Goal: Check status: Check status

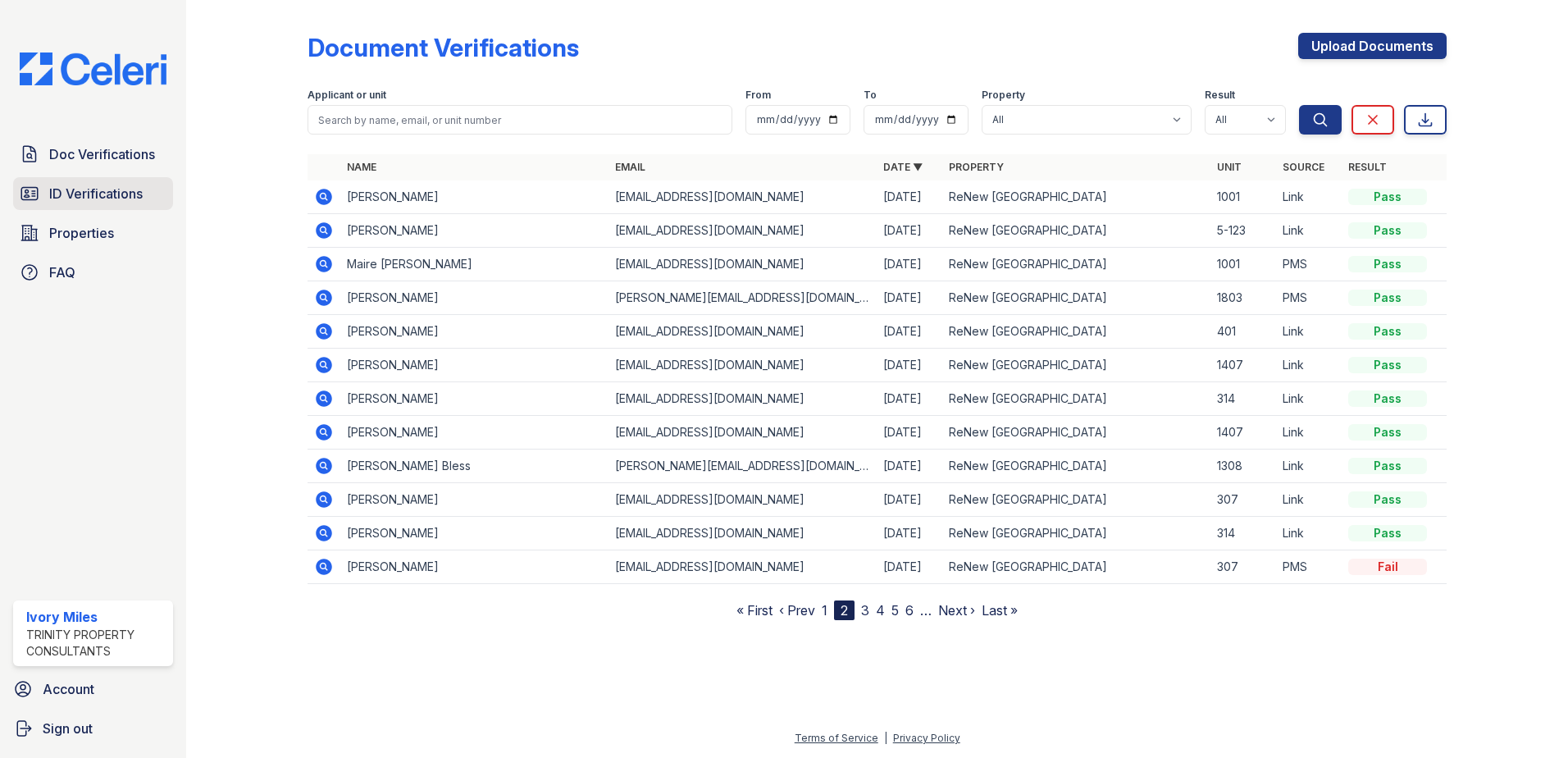
click at [114, 194] on span "ID Verifications" at bounding box center [96, 193] width 93 height 19
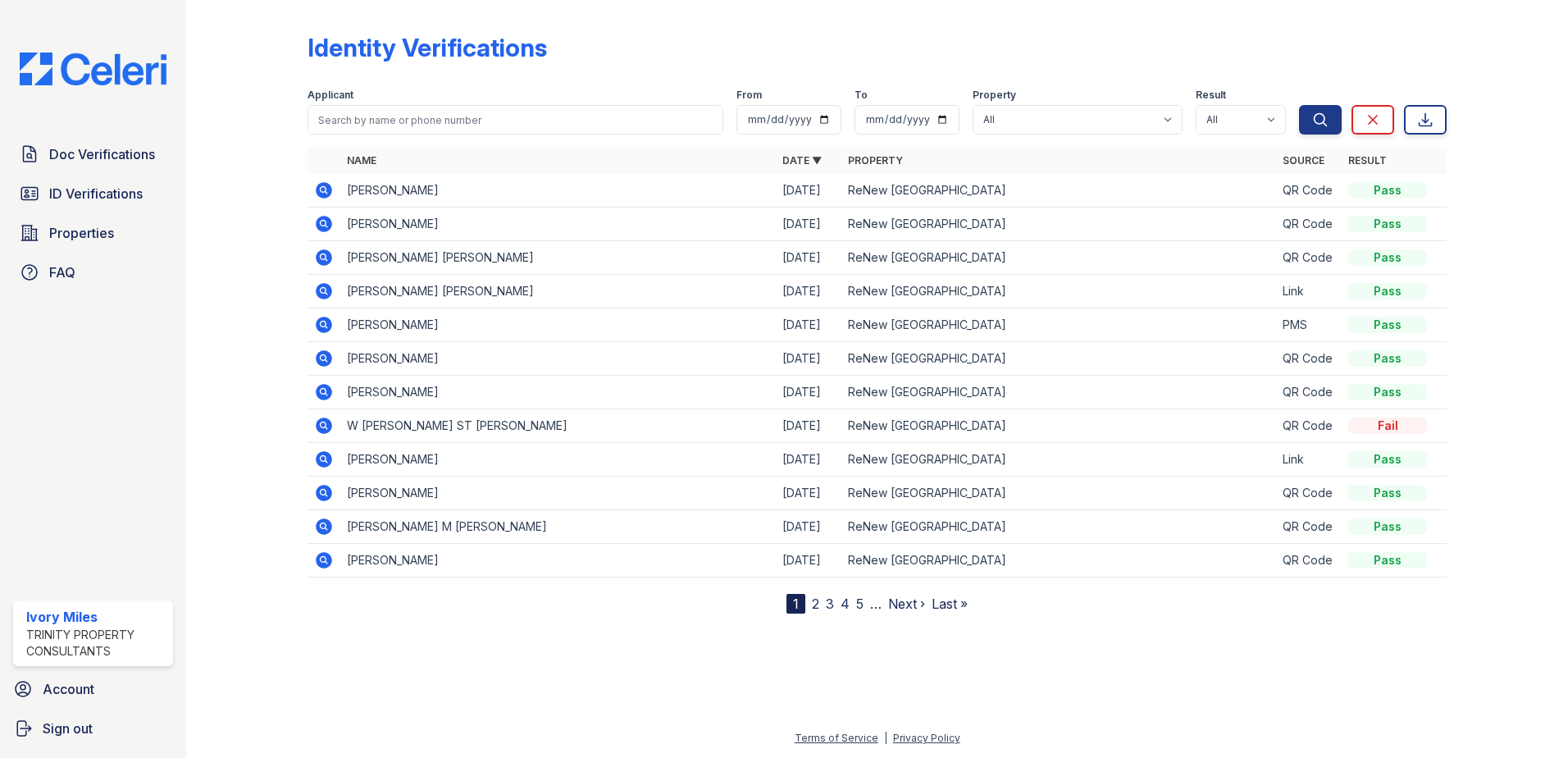
click at [326, 222] on icon at bounding box center [324, 224] width 17 height 17
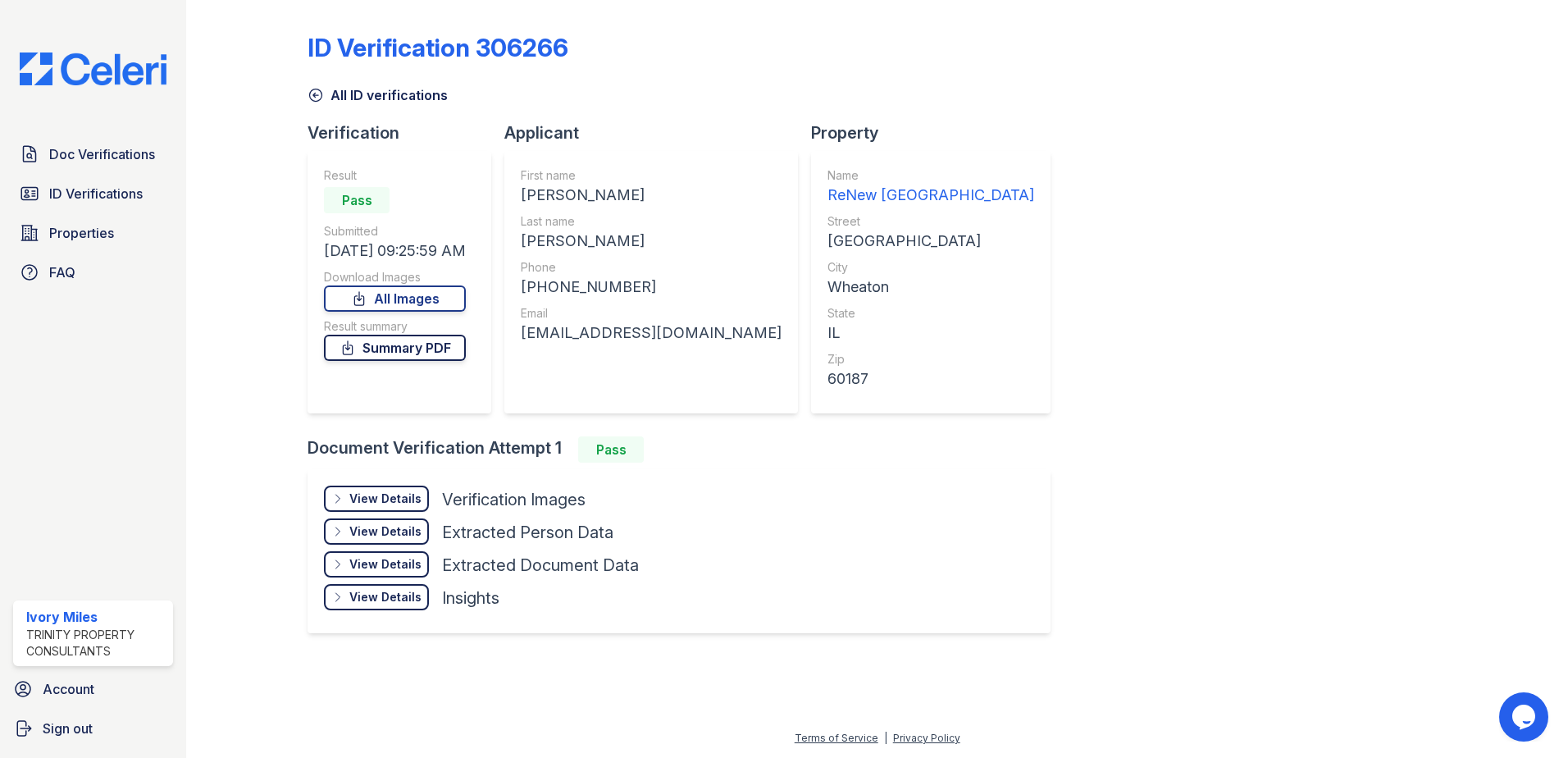
click at [401, 339] on link "Summary PDF" at bounding box center [394, 347] width 142 height 26
click at [375, 489] on div "View Details Details" at bounding box center [376, 499] width 105 height 26
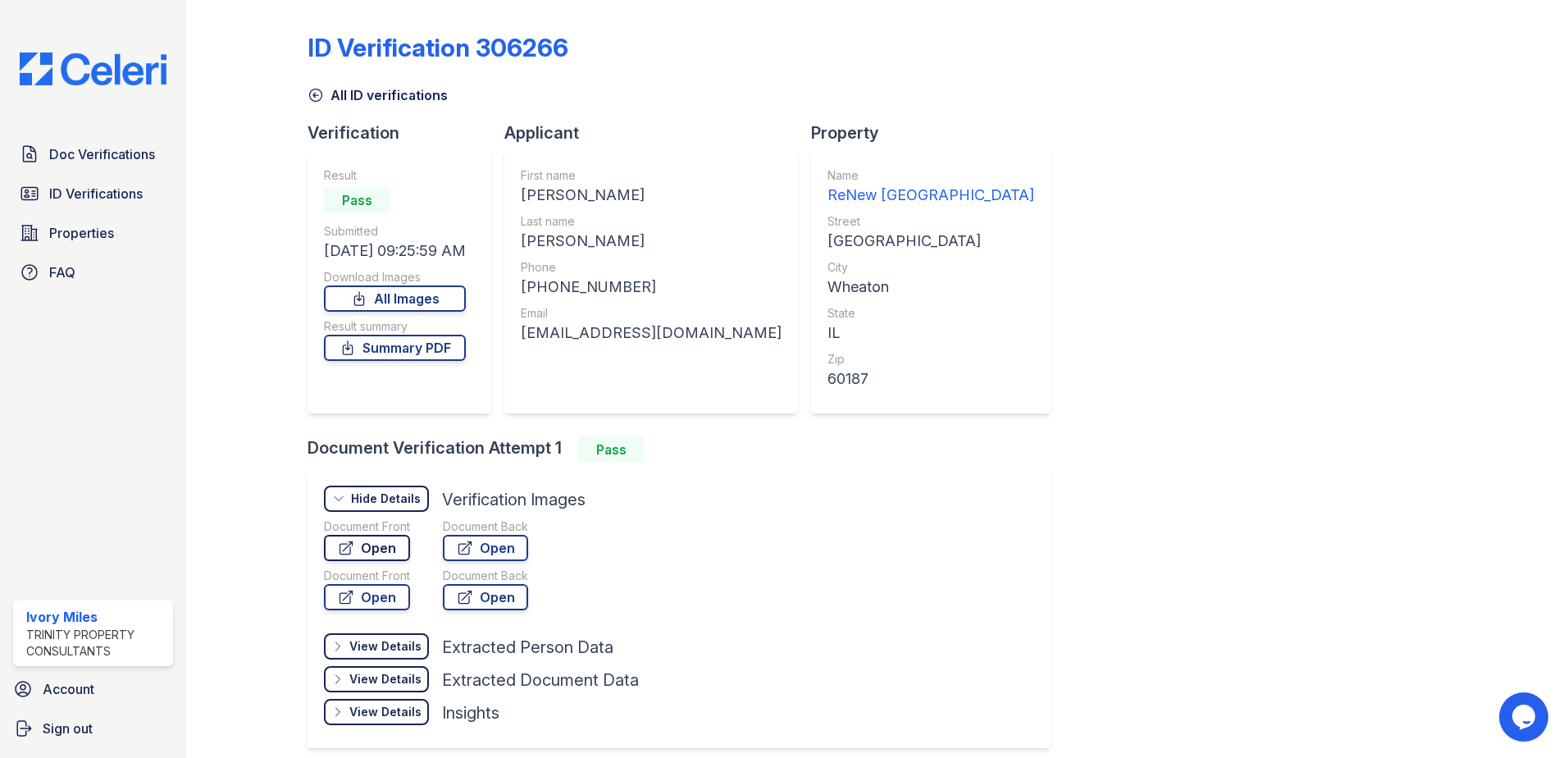
click at [388, 543] on link "Open" at bounding box center [366, 547] width 86 height 26
click at [391, 597] on link "Open" at bounding box center [366, 597] width 86 height 26
click at [495, 550] on link "Open" at bounding box center [486, 547] width 85 height 26
click at [310, 96] on icon at bounding box center [316, 94] width 17 height 17
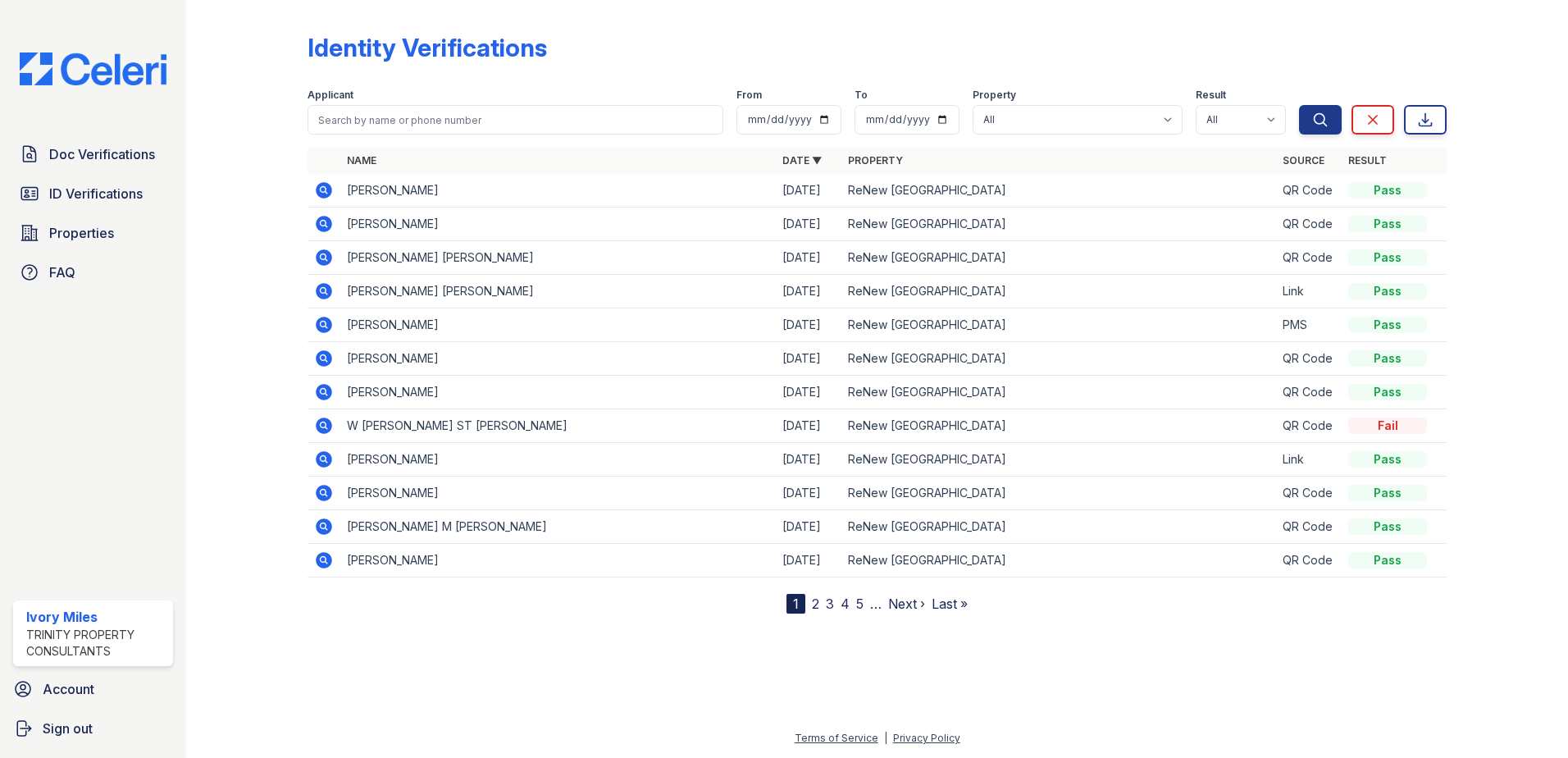
click at [323, 258] on icon at bounding box center [323, 257] width 4 height 4
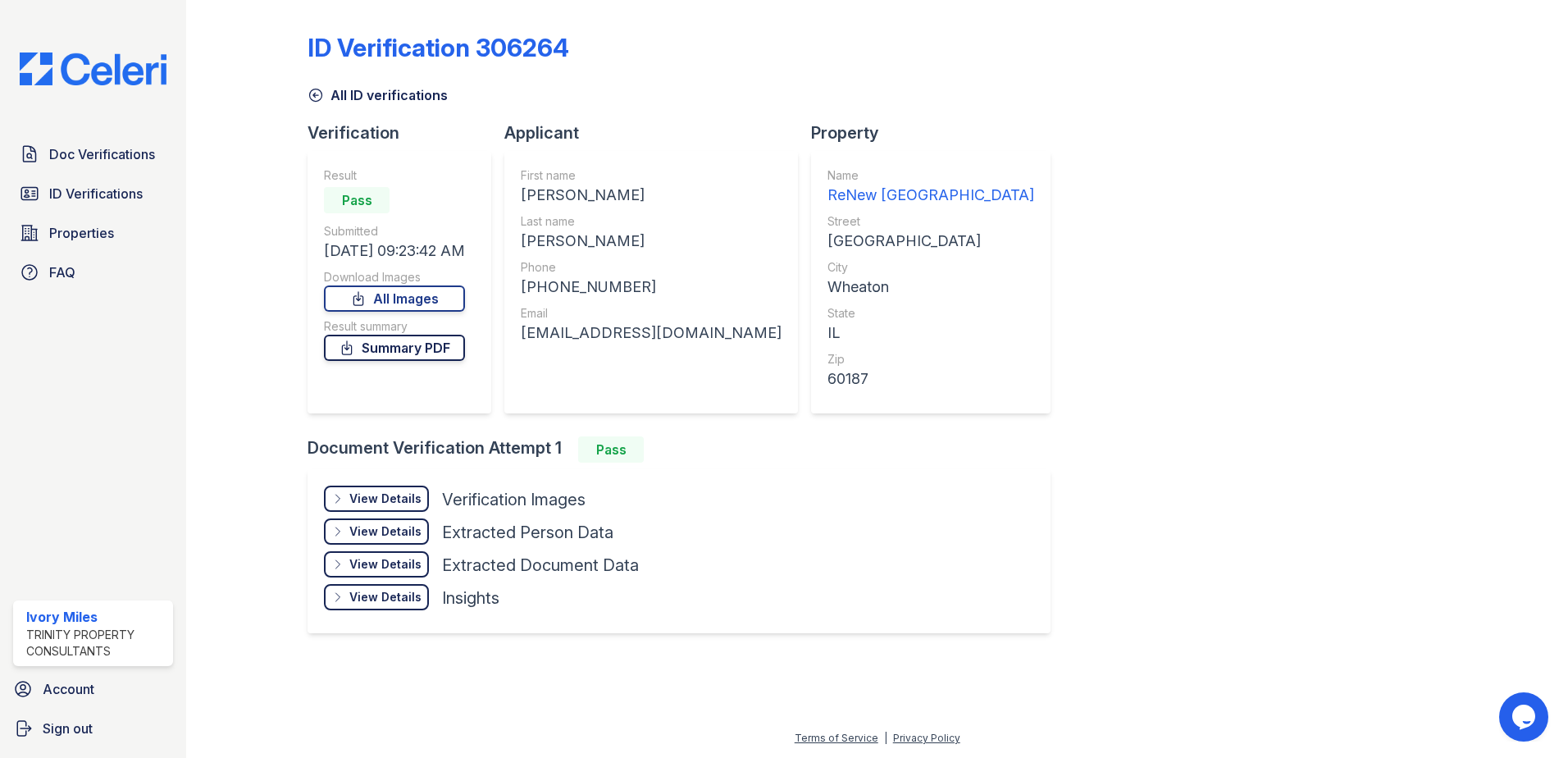
click at [393, 351] on link "Summary PDF" at bounding box center [393, 347] width 141 height 26
